Goal: Task Accomplishment & Management: Use online tool/utility

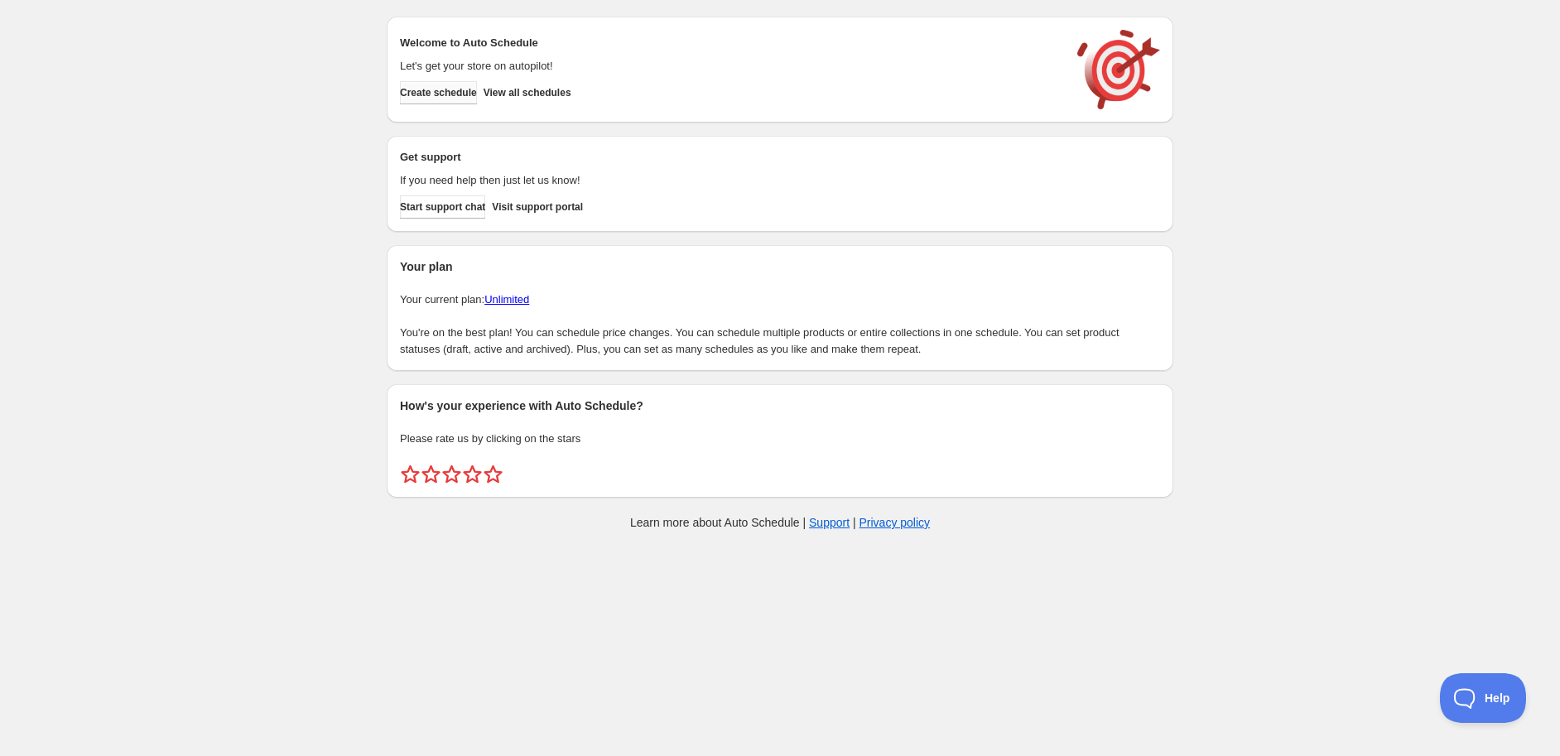
click at [459, 88] on span "Create schedule" at bounding box center [438, 92] width 77 height 13
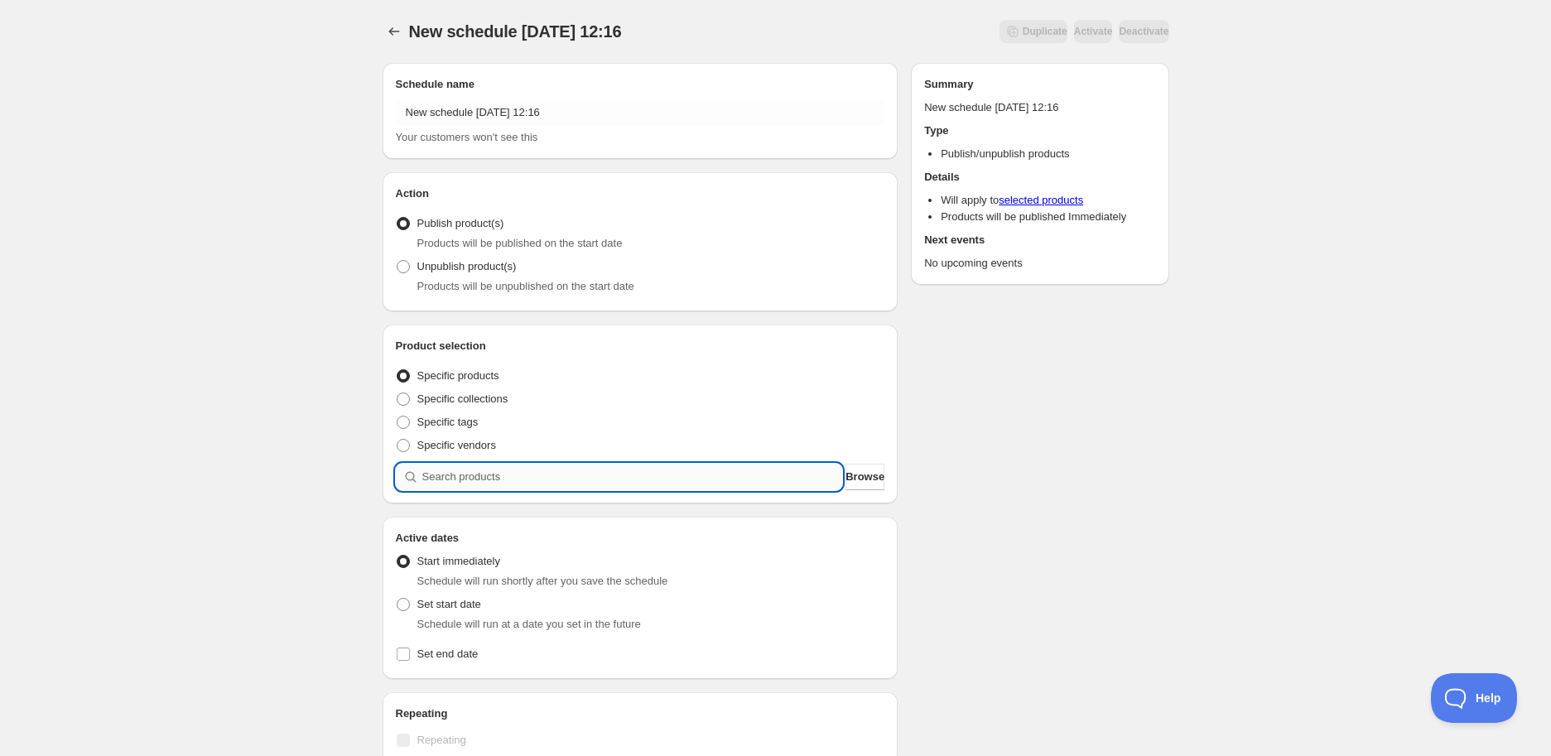
click at [659, 475] on input "search" at bounding box center [632, 477] width 421 height 27
paste input "Biona"
type input "Biona"
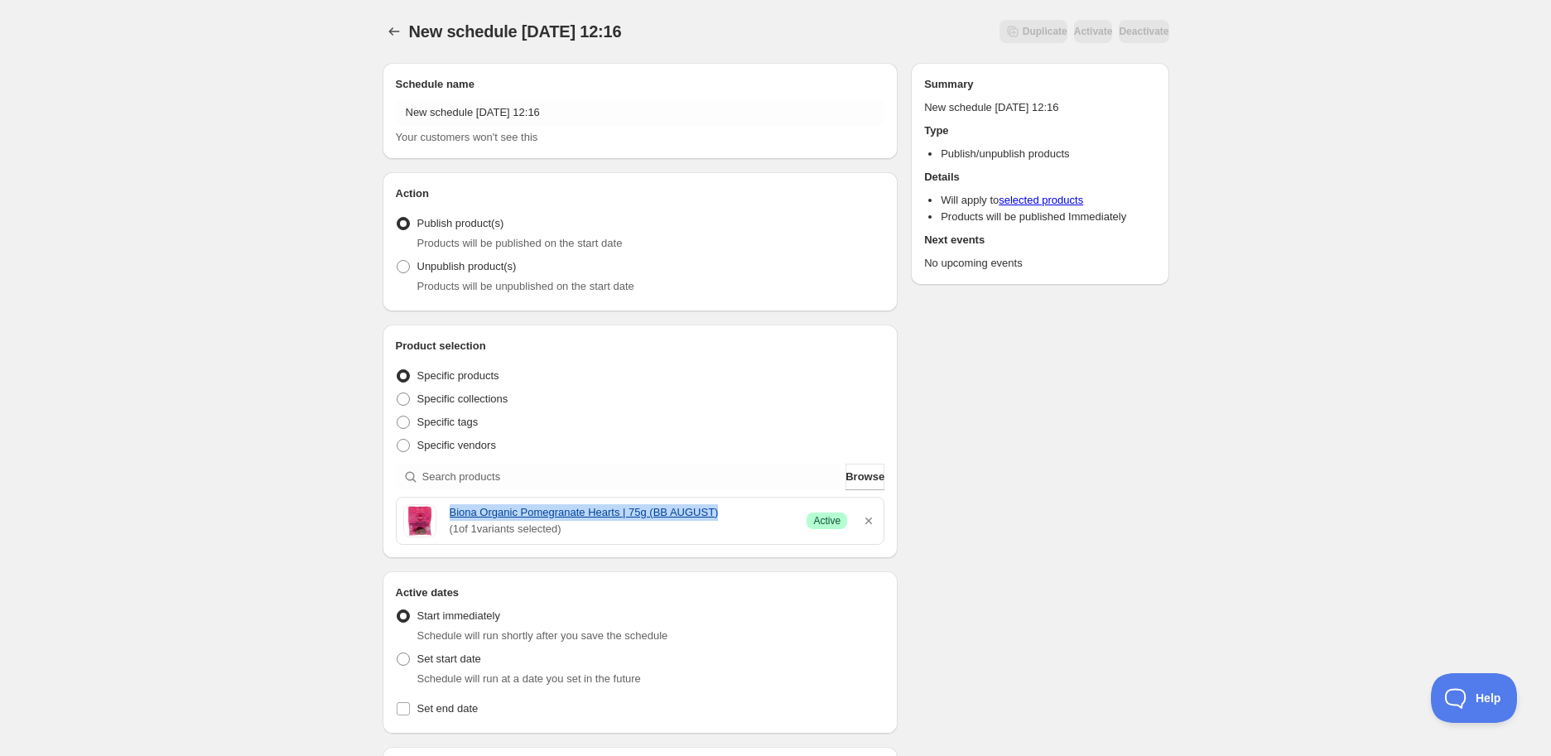
drag, startPoint x: 448, startPoint y: 509, endPoint x: 714, endPoint y: 512, distance: 265.9
click at [714, 512] on div "Biona Organic Pomegranate Hearts | 75g (BB AUGUST) ( 1 of 1 variants selected) …" at bounding box center [640, 520] width 475 height 33
copy link "Biona Organic Pomegranate Hearts | 75g (BB AUGUST)"
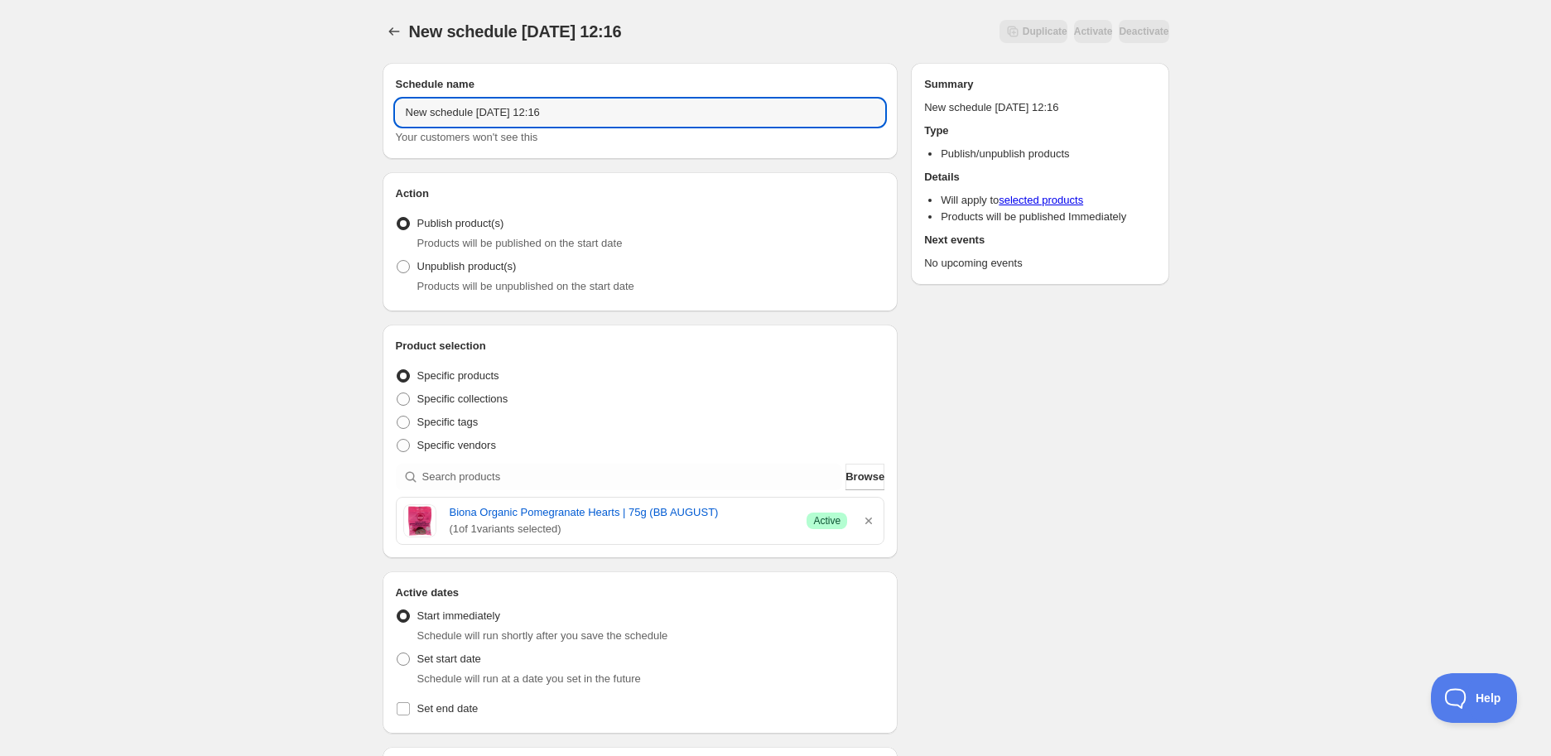
drag, startPoint x: 453, startPoint y: 96, endPoint x: 121, endPoint y: 59, distance: 334.2
click at [125, 59] on div "New schedule [DATE] 12:16. This page is ready New schedule [DATE] 12:16 Duplica…" at bounding box center [775, 658] width 1551 height 1317
paste input "Biona Organic Pomegranate Hearts | 75g (BB AUGUST)"
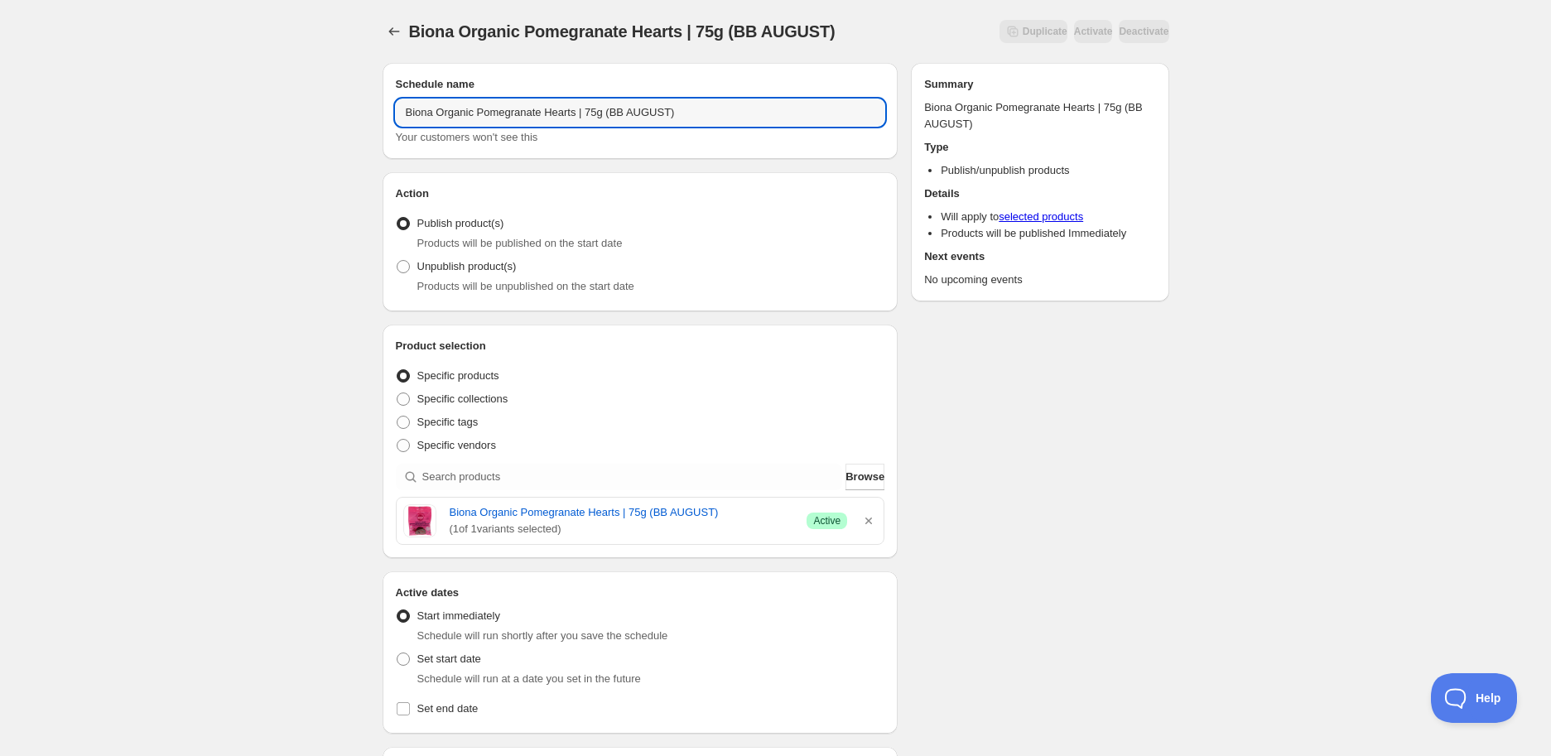
type input "Biona Organic Pomegranate Hearts | 75g (BB AUGUST)"
click at [449, 281] on span "Products will be unpublished on the start date" at bounding box center [525, 286] width 217 height 12
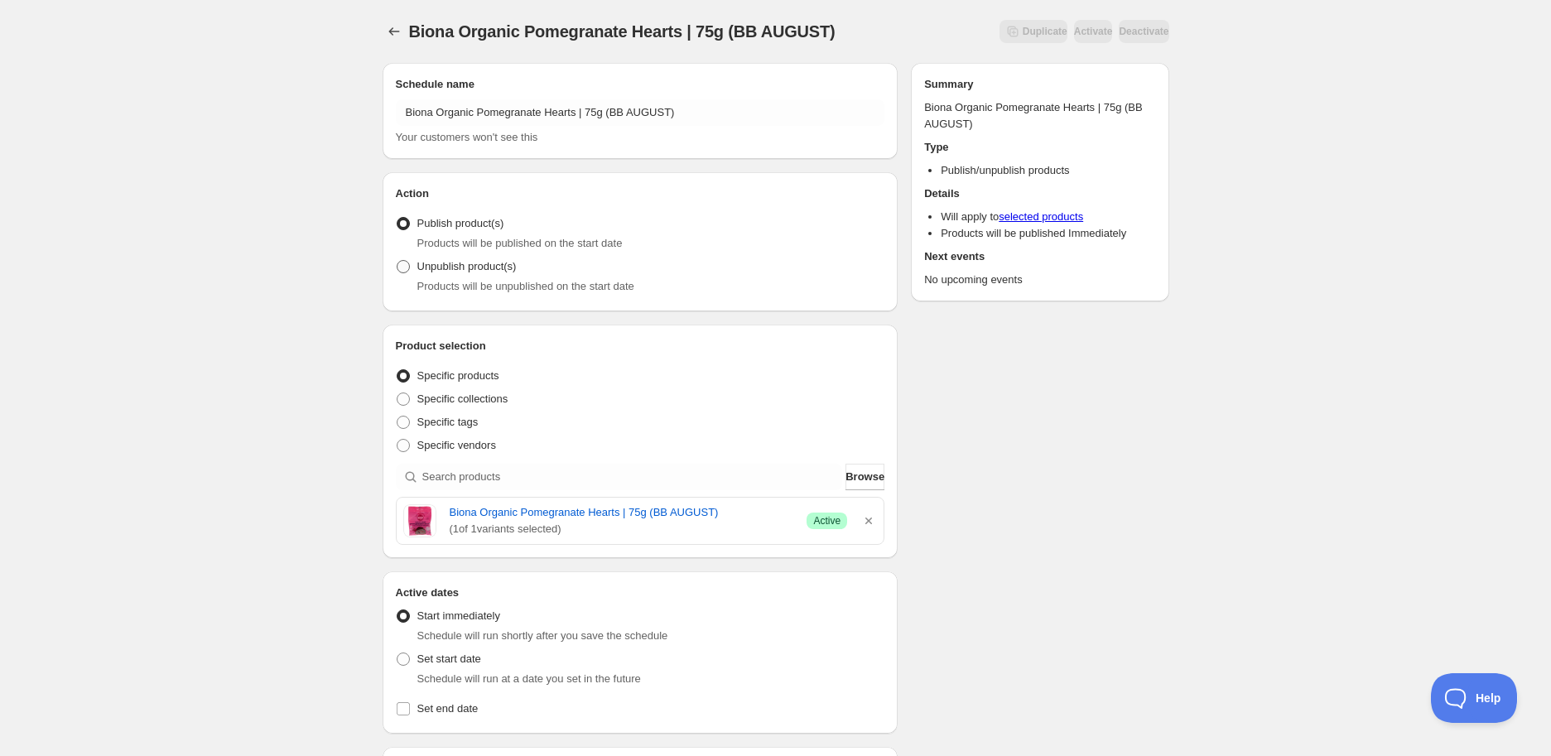
click at [443, 265] on span "Unpublish product(s)" at bounding box center [466, 266] width 99 height 12
click at [398, 261] on input "Unpublish product(s)" at bounding box center [397, 260] width 1 height 1
radio input "true"
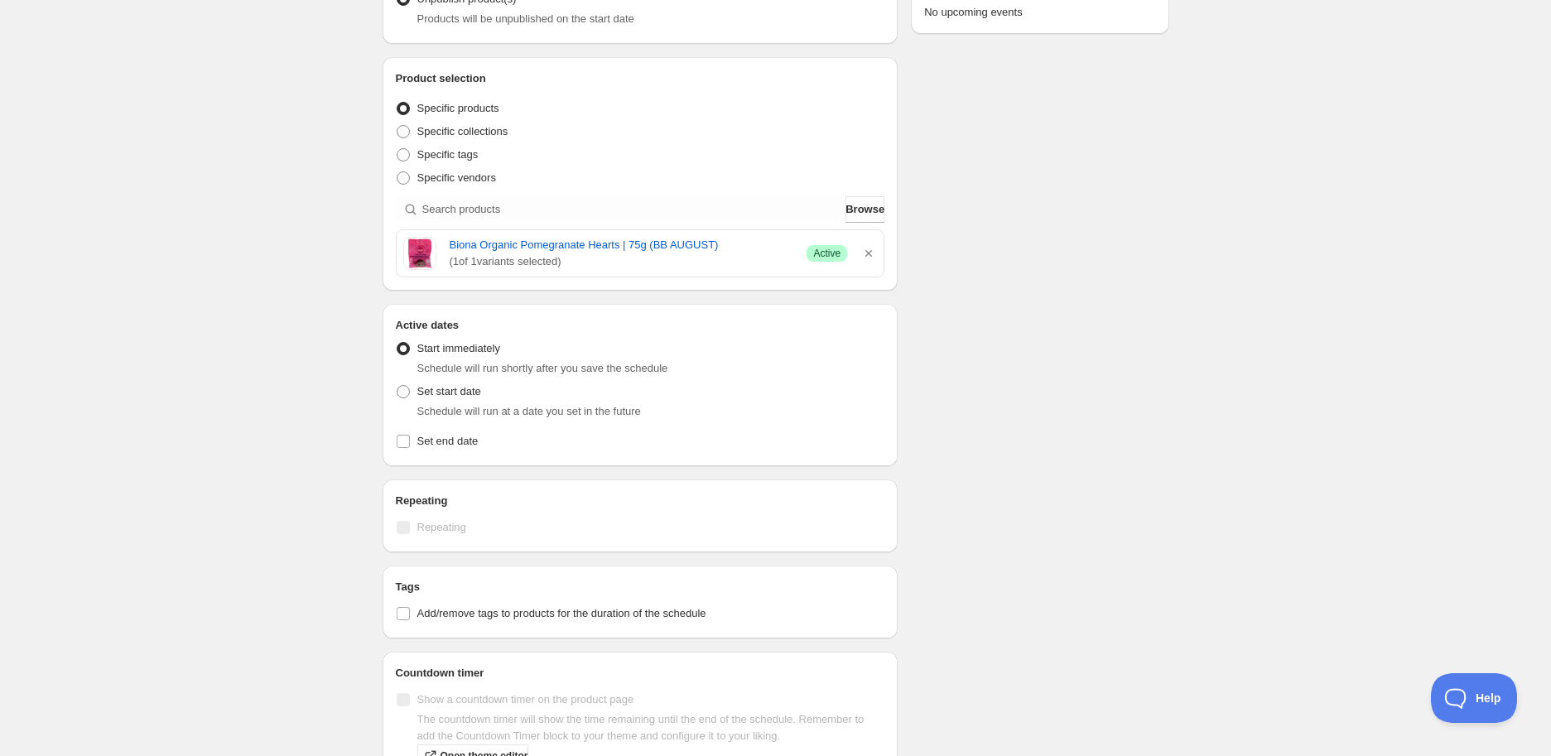
scroll to position [276, 0]
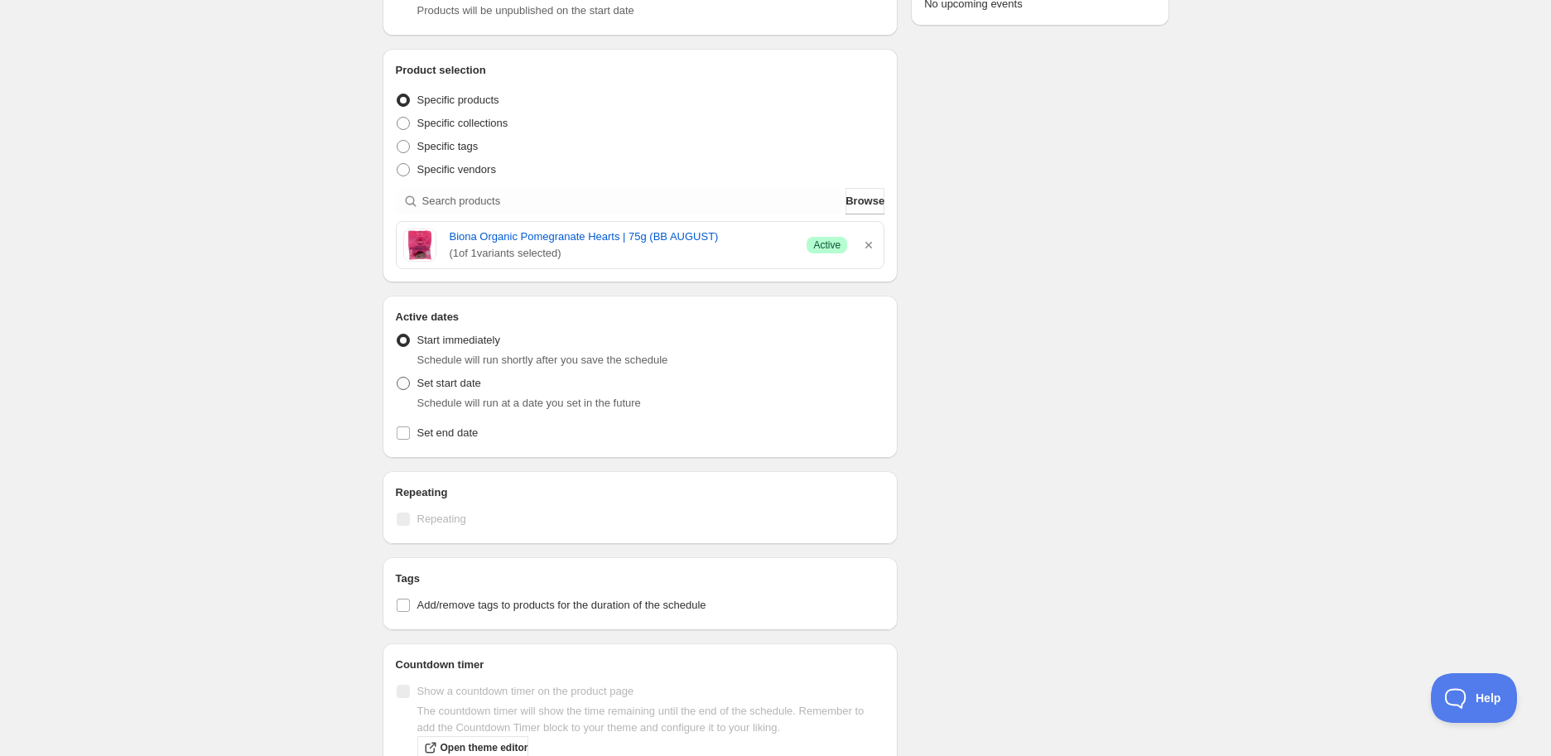
click at [426, 386] on span "Set start date" at bounding box center [449, 383] width 64 height 12
click at [398, 378] on input "Set start date" at bounding box center [397, 377] width 1 height 1
radio input "true"
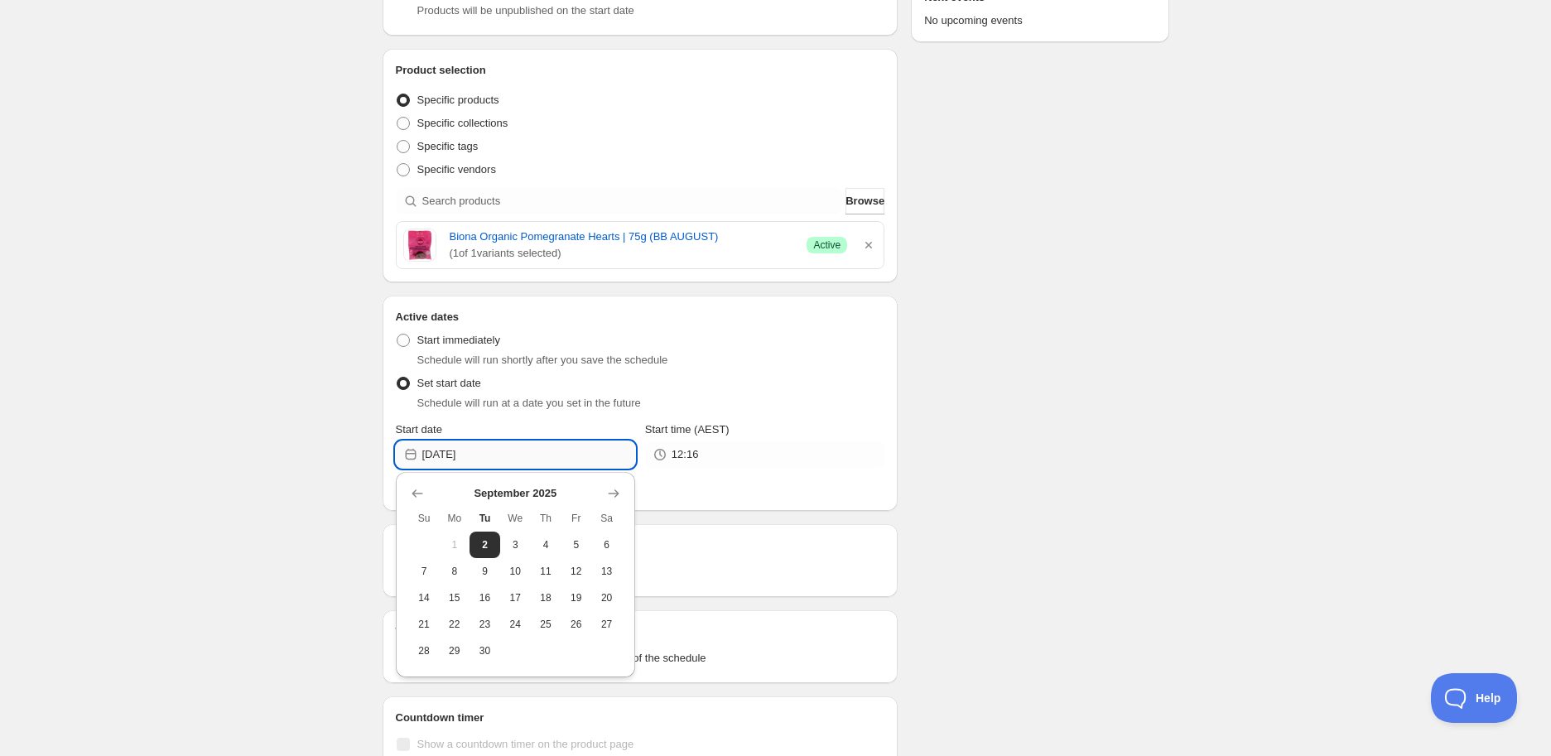
click at [494, 449] on input "[DATE]" at bounding box center [528, 454] width 213 height 27
drag, startPoint x: 493, startPoint y: 655, endPoint x: 525, endPoint y: 638, distance: 36.7
click at [493, 650] on span "30" at bounding box center [484, 650] width 17 height 13
type input "[DATE]"
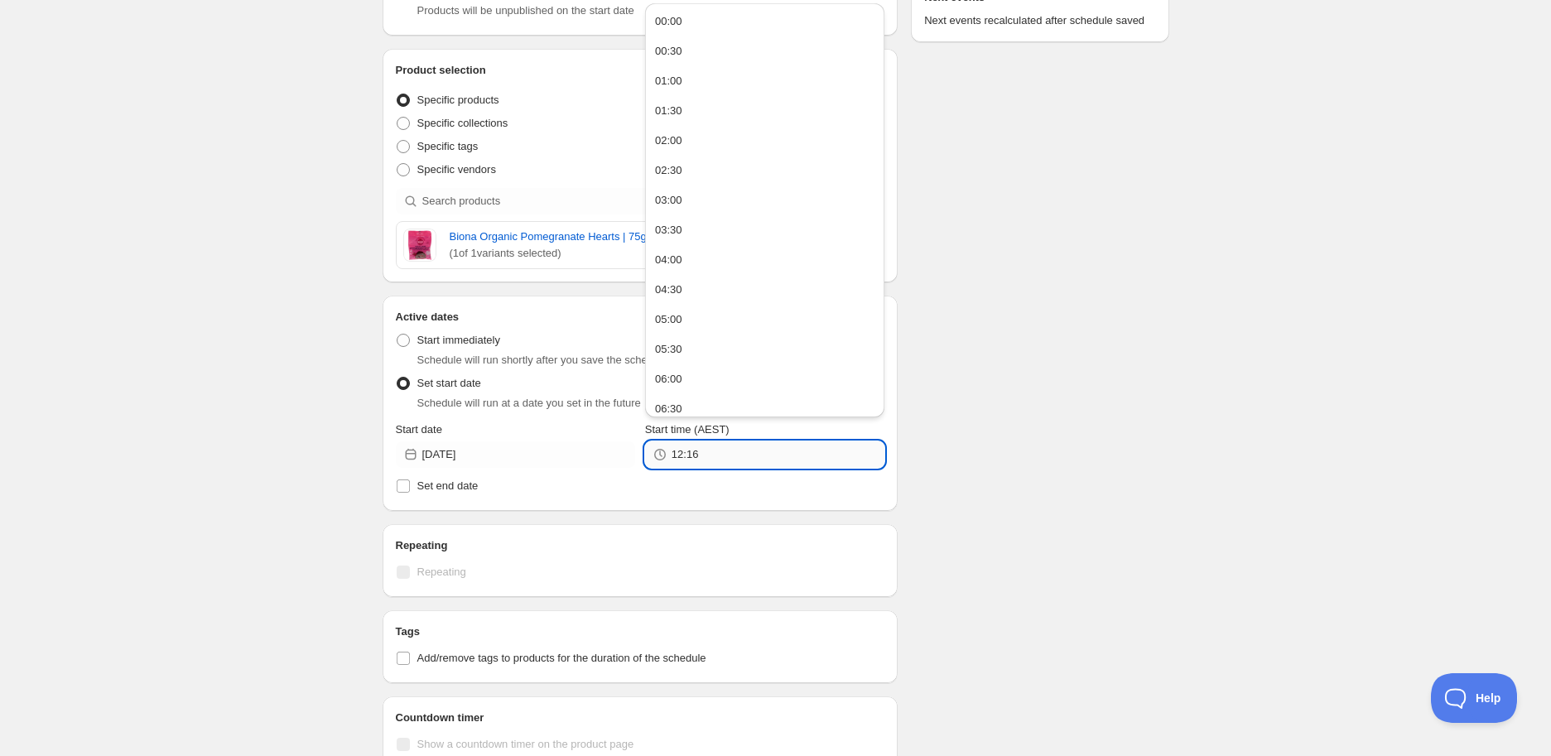
click at [704, 452] on input "12:16" at bounding box center [778, 454] width 213 height 27
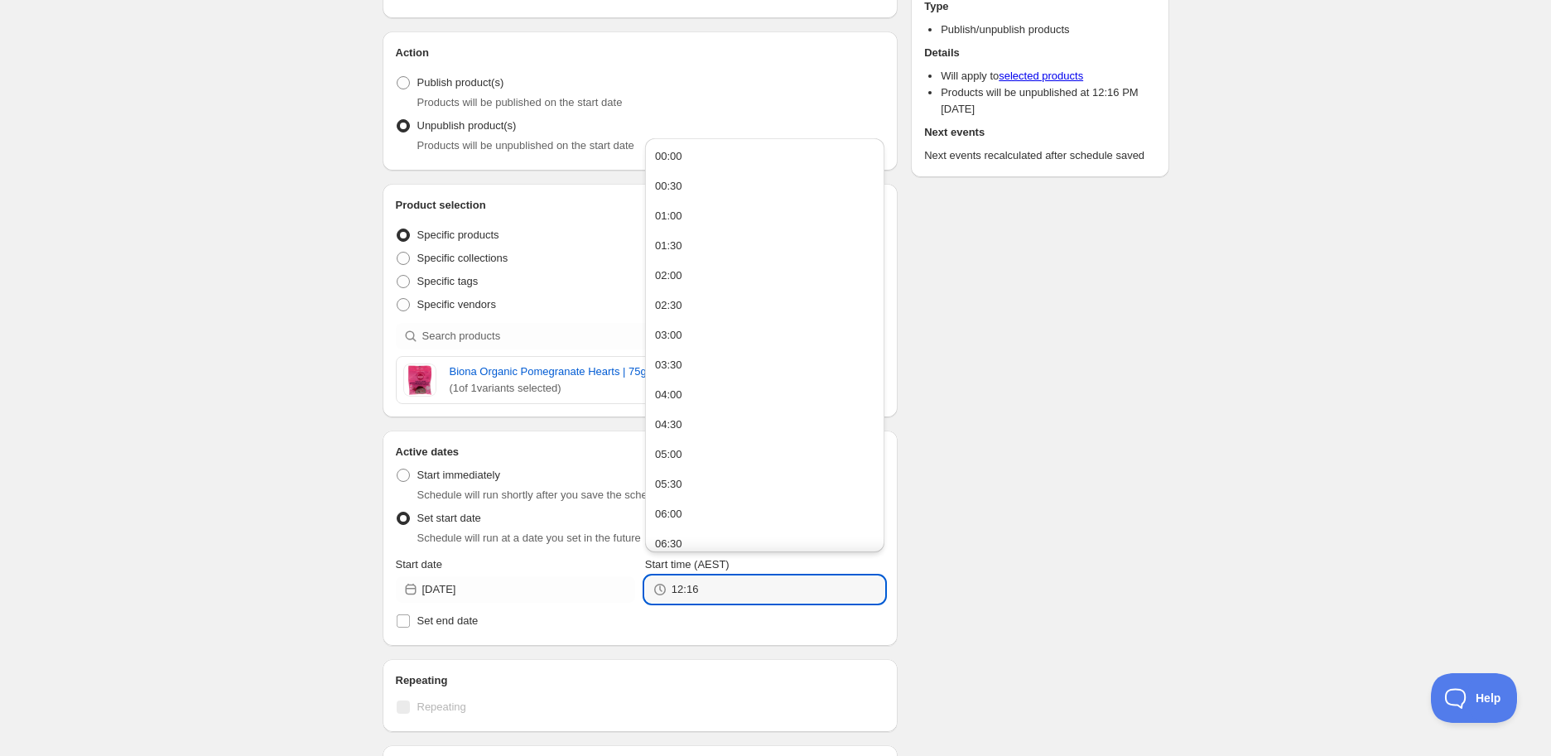
scroll to position [0, 0]
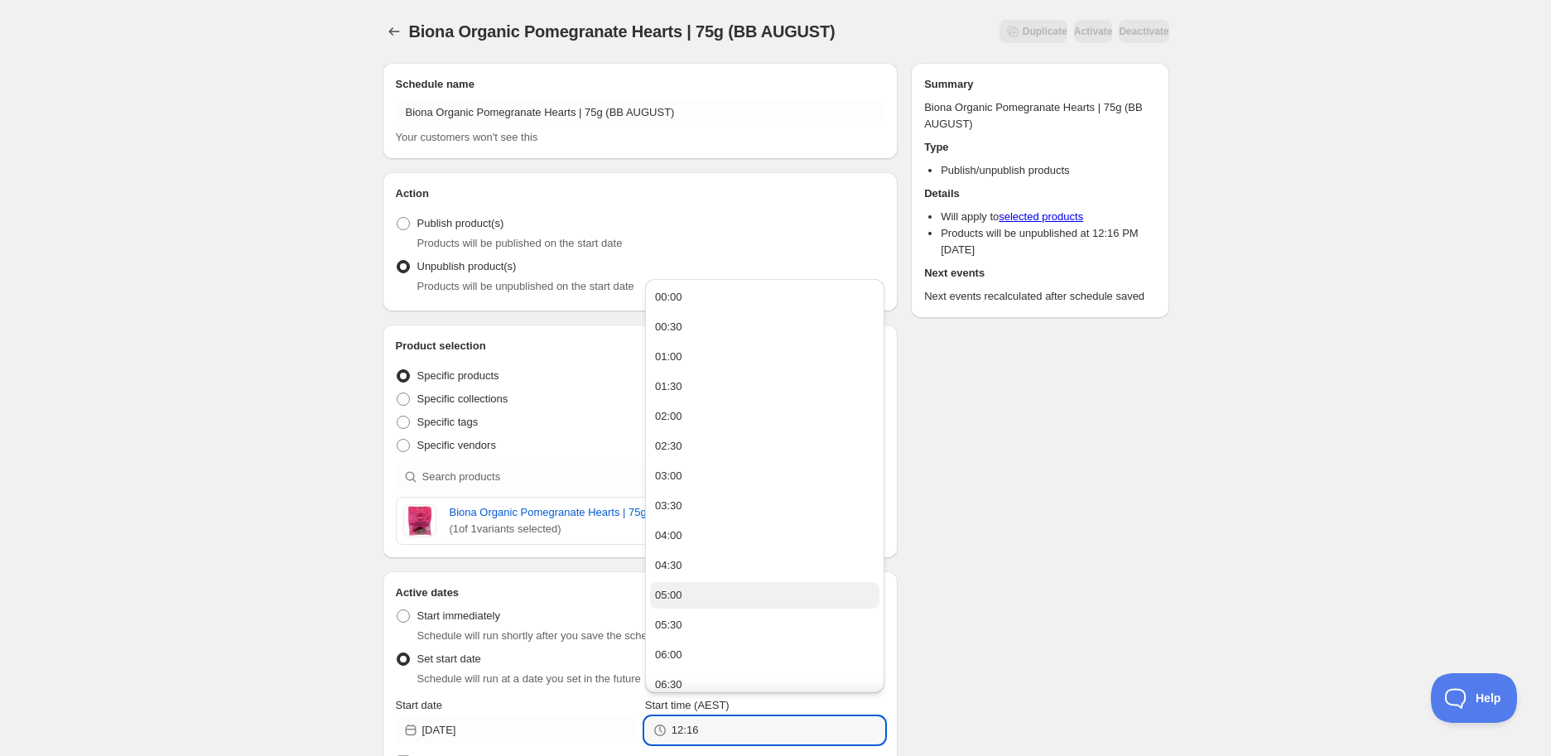
click at [671, 601] on div "05:00" at bounding box center [668, 595] width 27 height 17
type input "05:00"
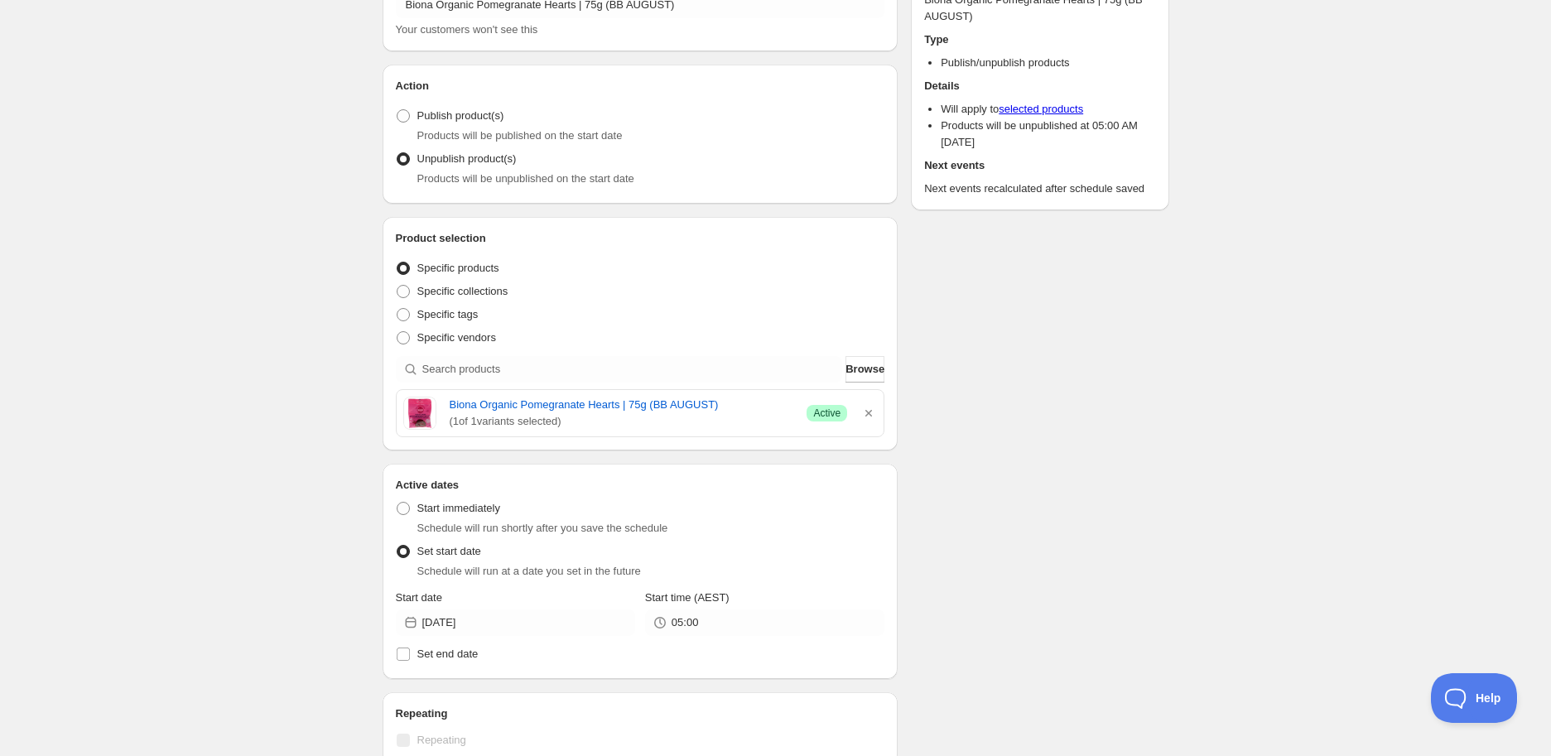
scroll to position [276, 0]
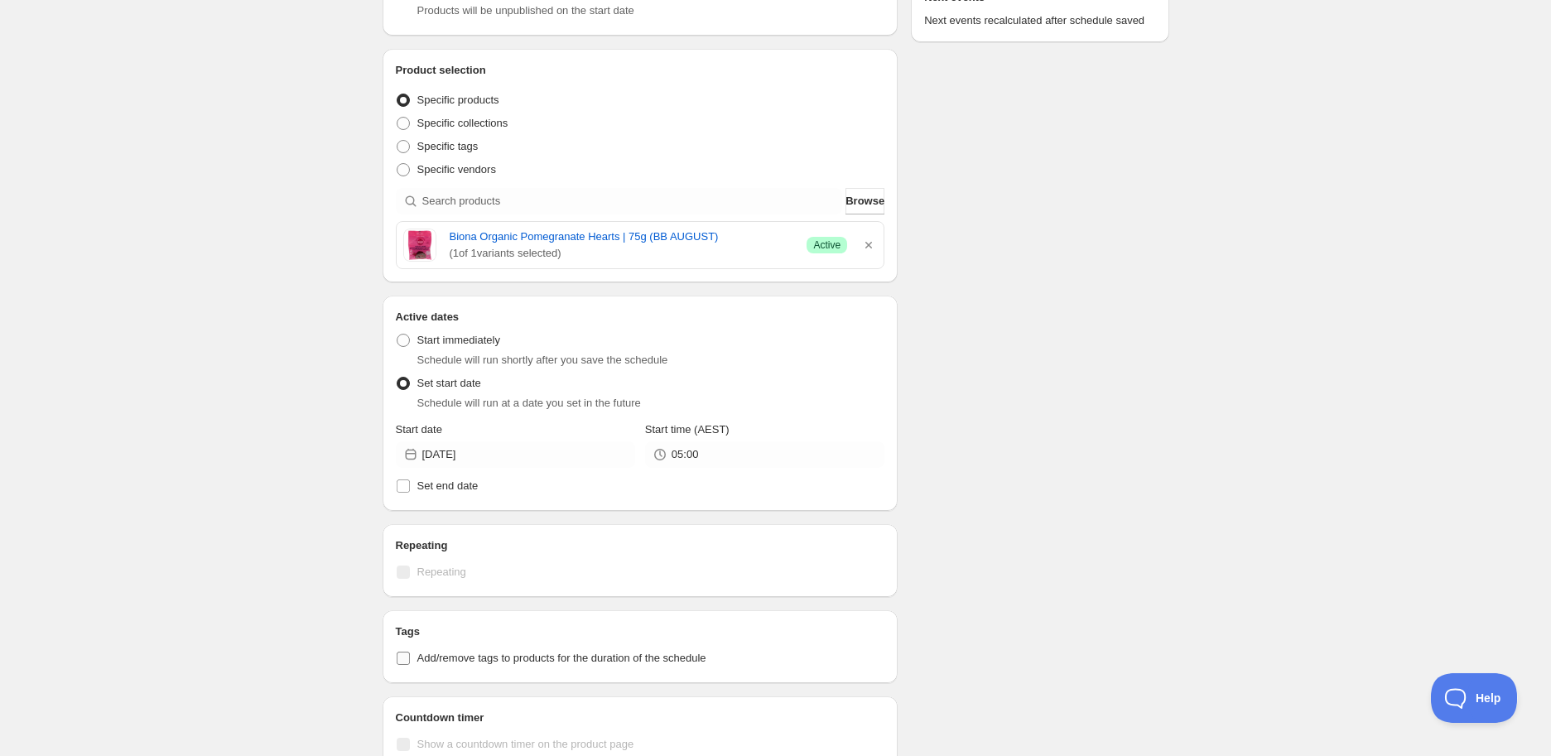
click at [469, 652] on span "Add/remove tags to products for the duration of the schedule" at bounding box center [561, 658] width 289 height 12
click at [410, 652] on input "Add/remove tags to products for the duration of the schedule" at bounding box center [403, 658] width 13 height 13
checkbox input "true"
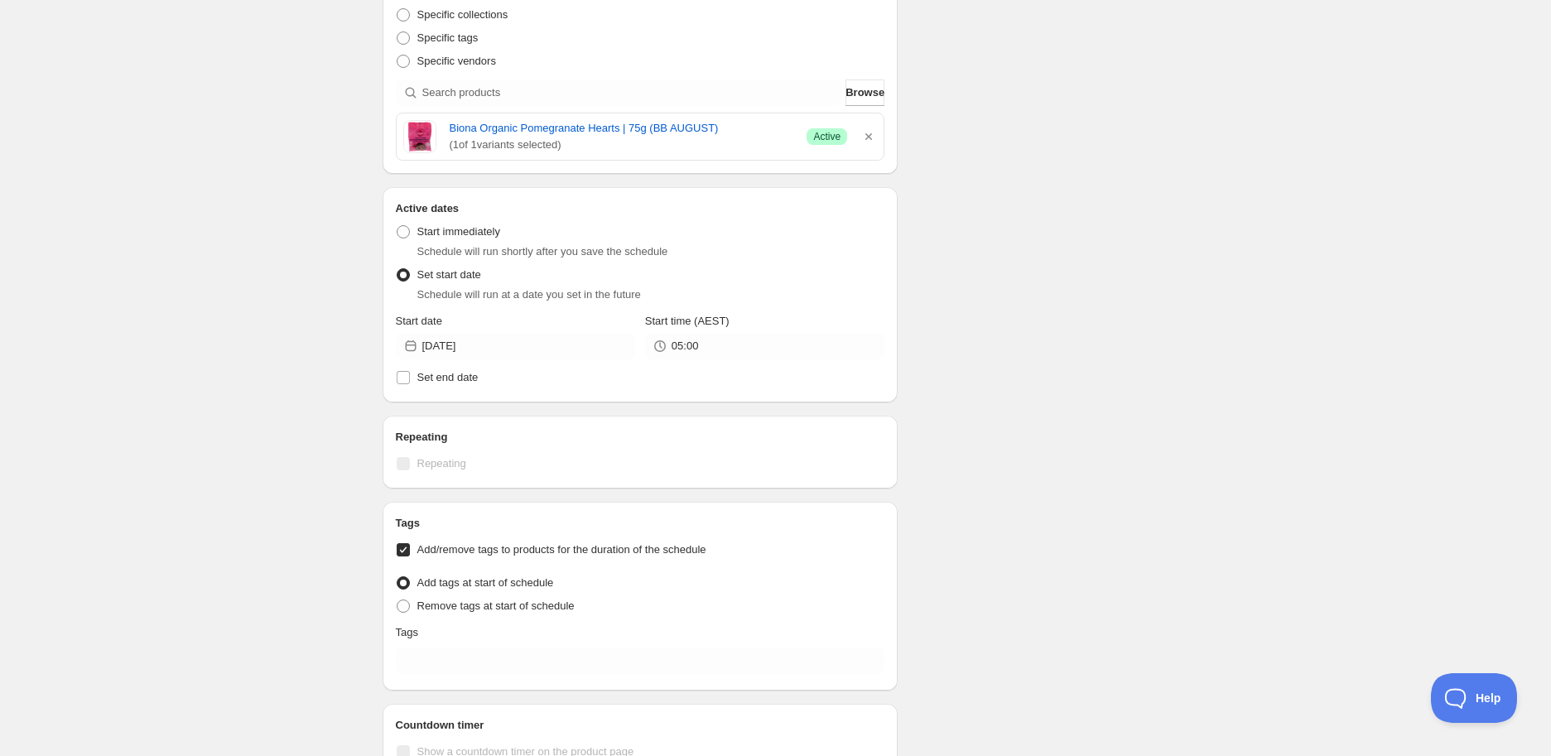
scroll to position [552, 0]
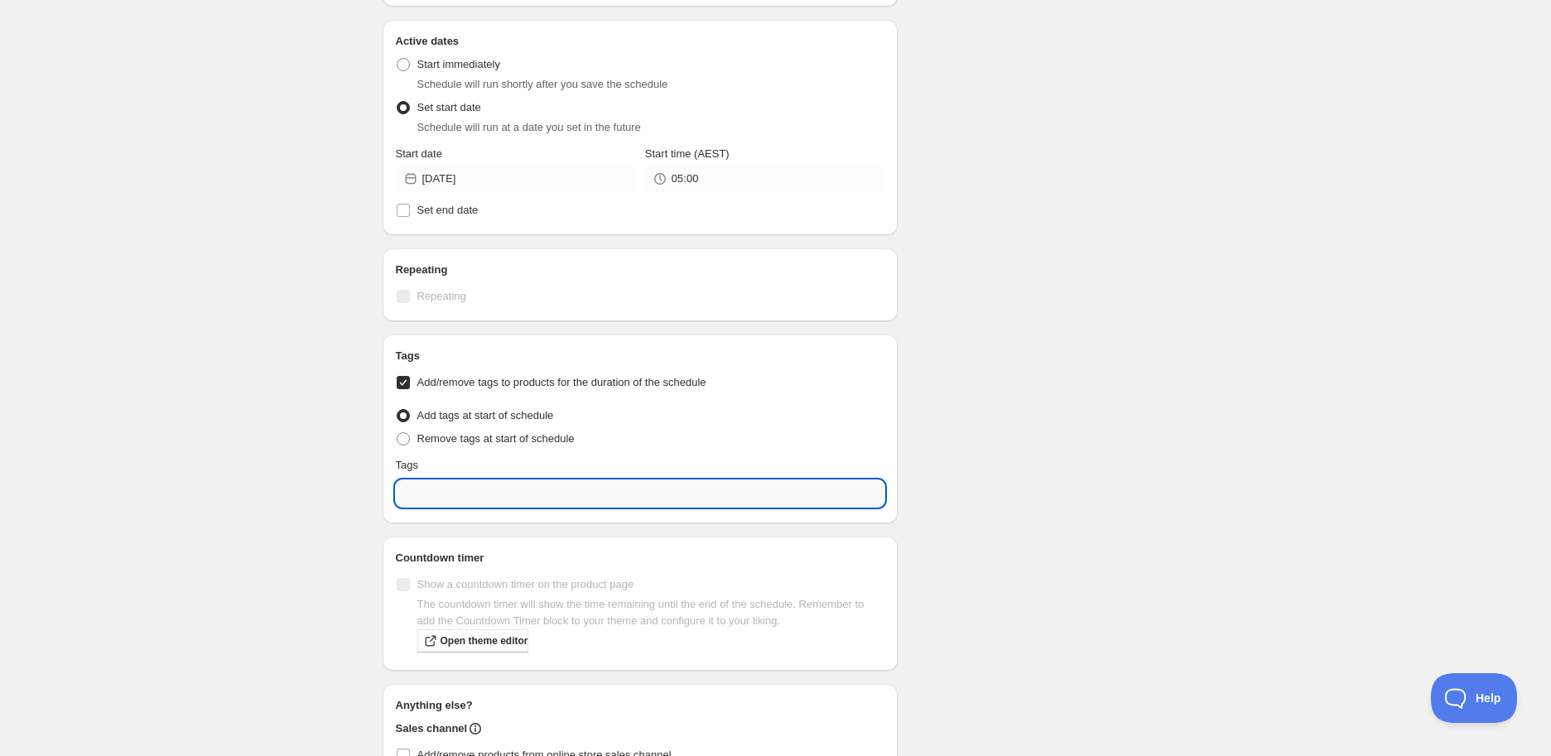
click at [486, 489] on input "text" at bounding box center [640, 493] width 489 height 27
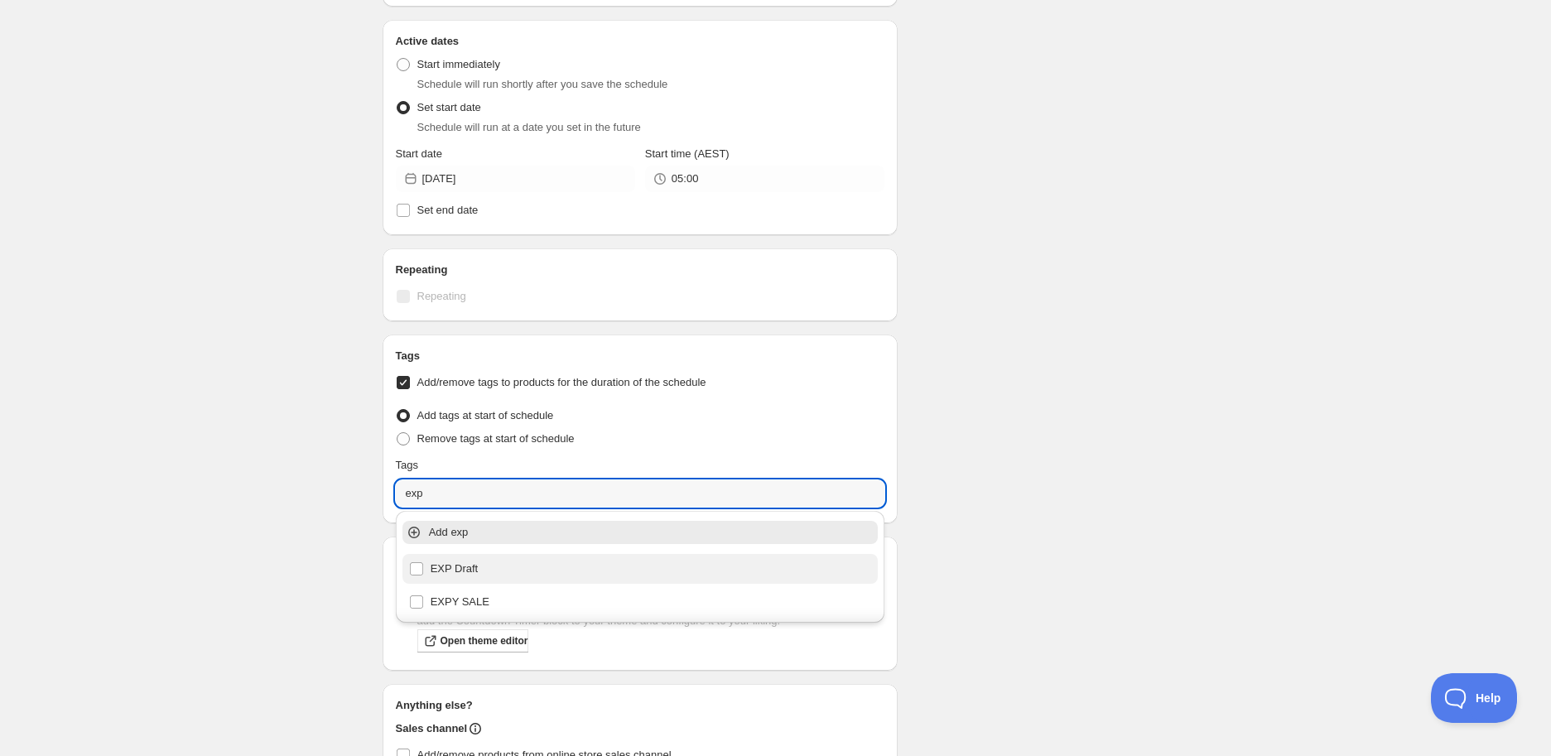
drag, startPoint x: 501, startPoint y: 567, endPoint x: 547, endPoint y: 578, distance: 47.8
click at [501, 565] on div "EXP Draft" at bounding box center [640, 568] width 463 height 23
type input "EXP Draft"
checkbox input "true"
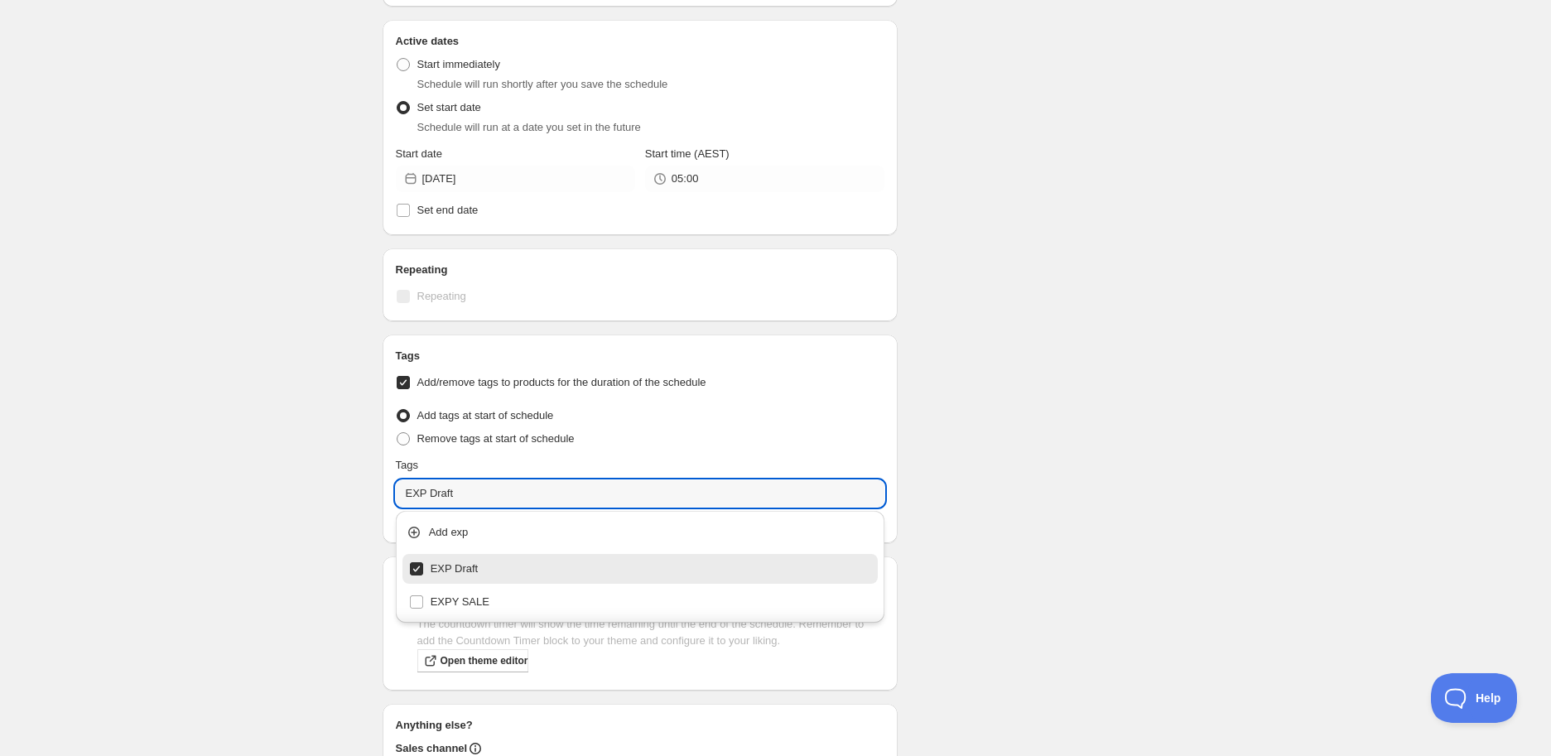
type input "EXP Draft"
click at [1005, 481] on div "Schedule name Biona Organic Pomegranate Hearts | 75g (BB AUGUST) Your customers…" at bounding box center [769, 208] width 800 height 1420
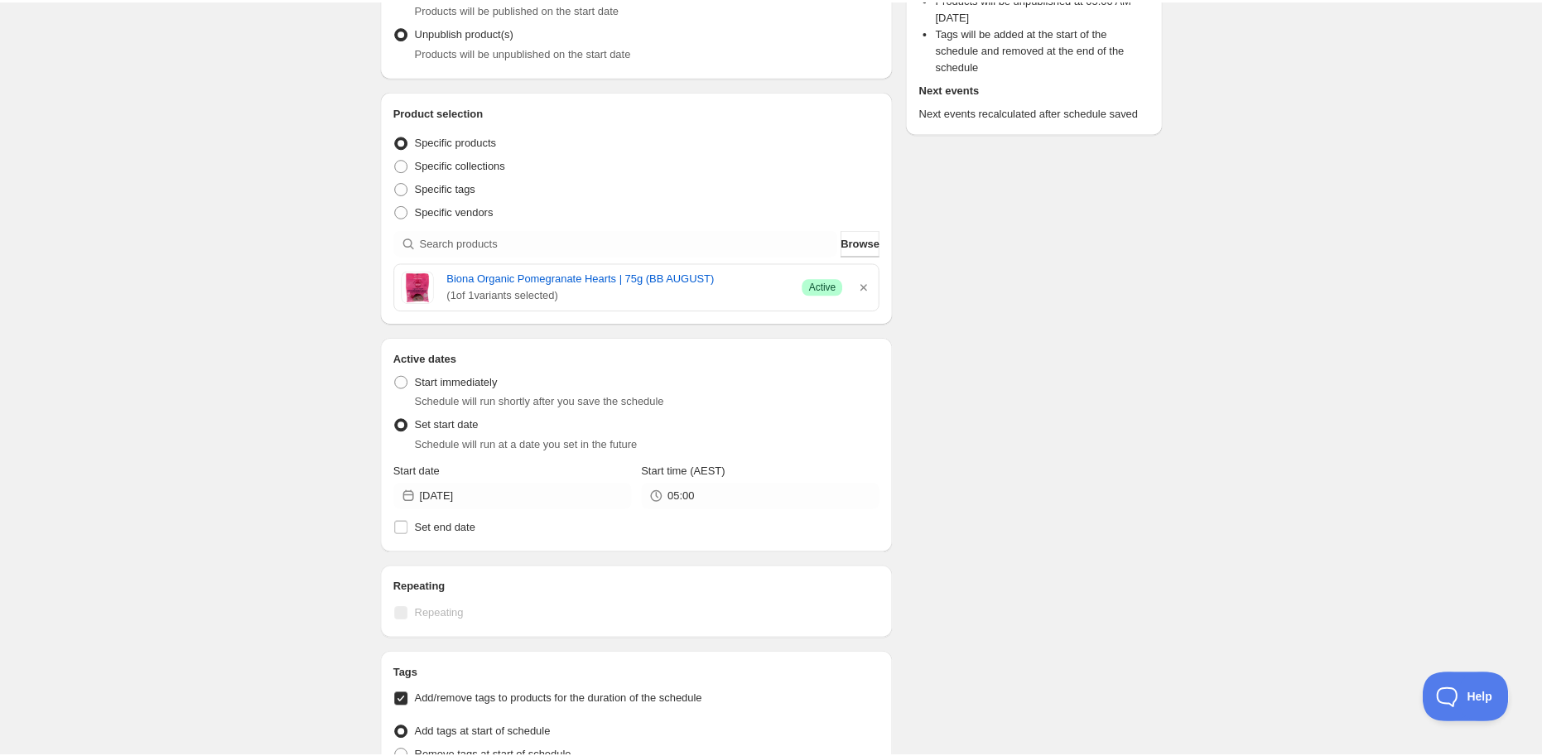
scroll to position [0, 0]
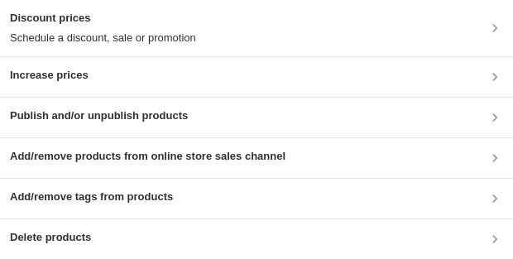
click at [104, 124] on div "Publish and/or unpublish products" at bounding box center [99, 118] width 178 height 20
